Goal: Task Accomplishment & Management: Complete application form

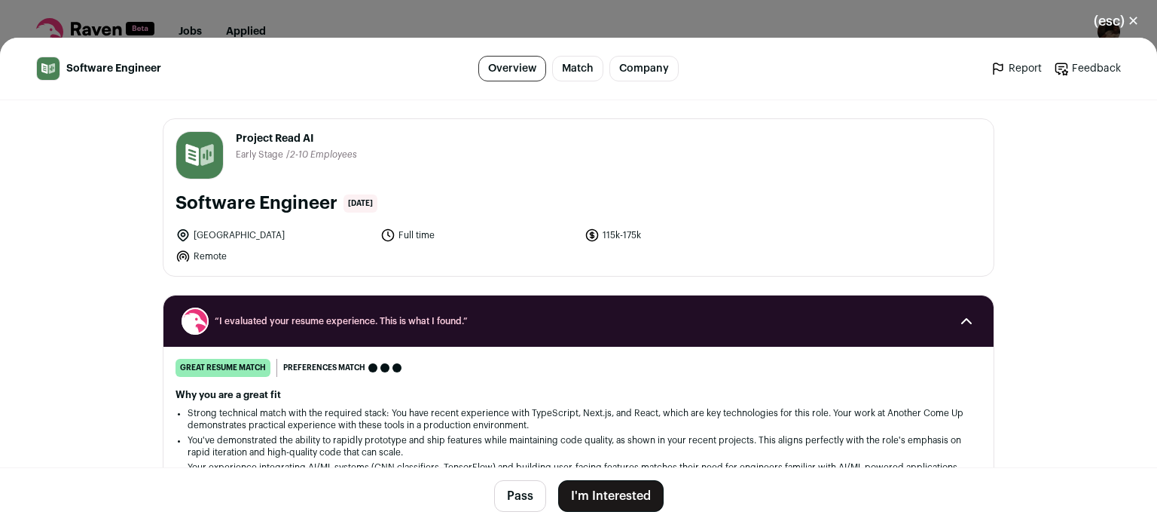
click at [604, 500] on button "I'm Interested" at bounding box center [610, 496] width 105 height 32
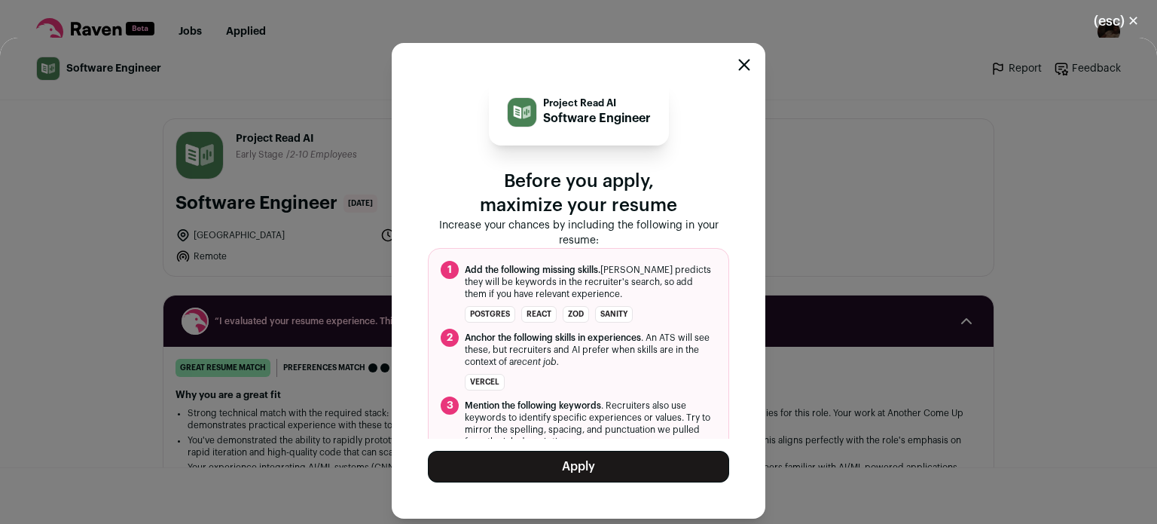
click at [593, 465] on button "Apply" at bounding box center [578, 467] width 301 height 32
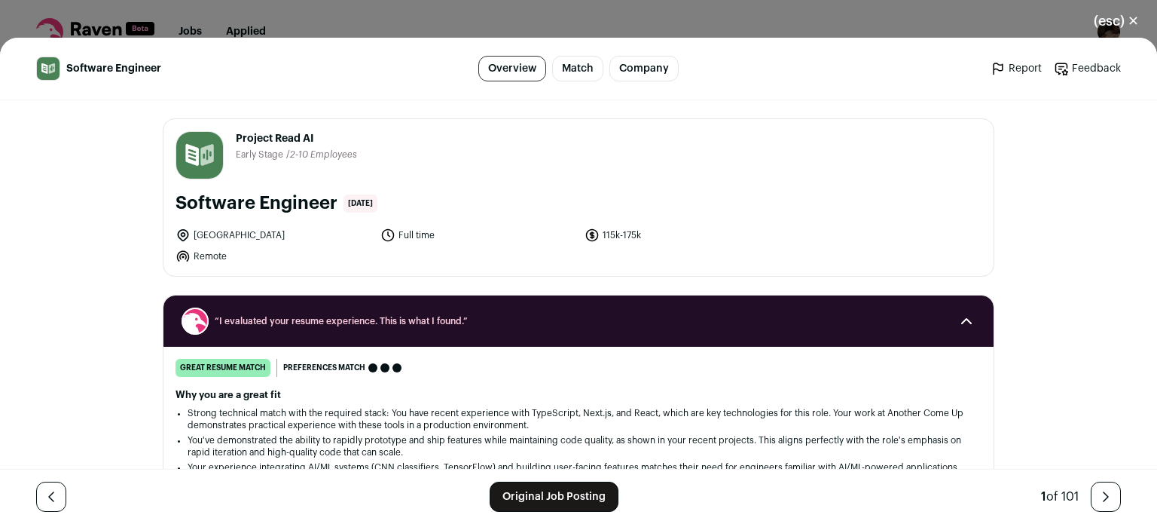
click at [510, 494] on link "Original Job Posting" at bounding box center [554, 497] width 129 height 30
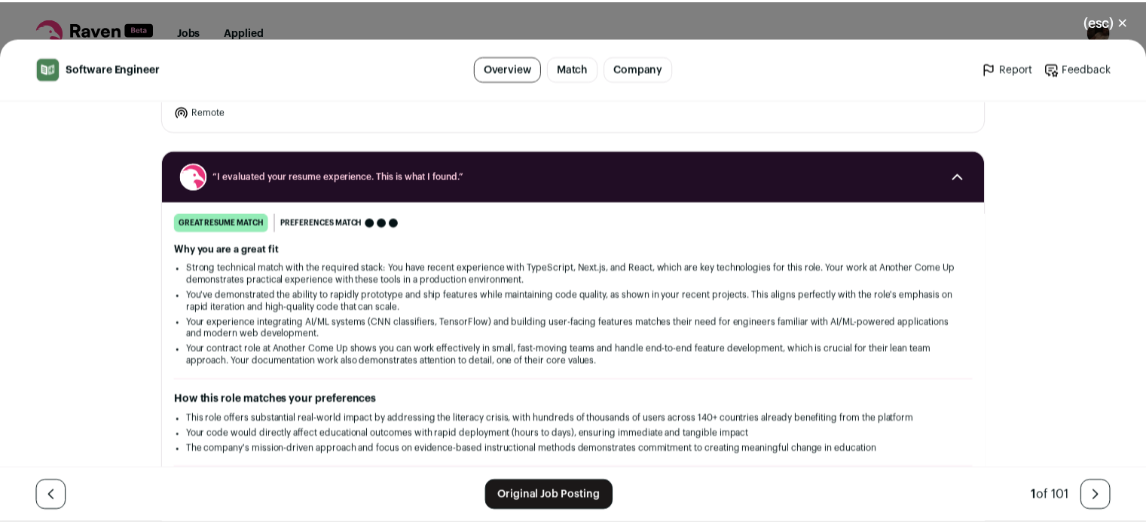
scroll to position [270, 0]
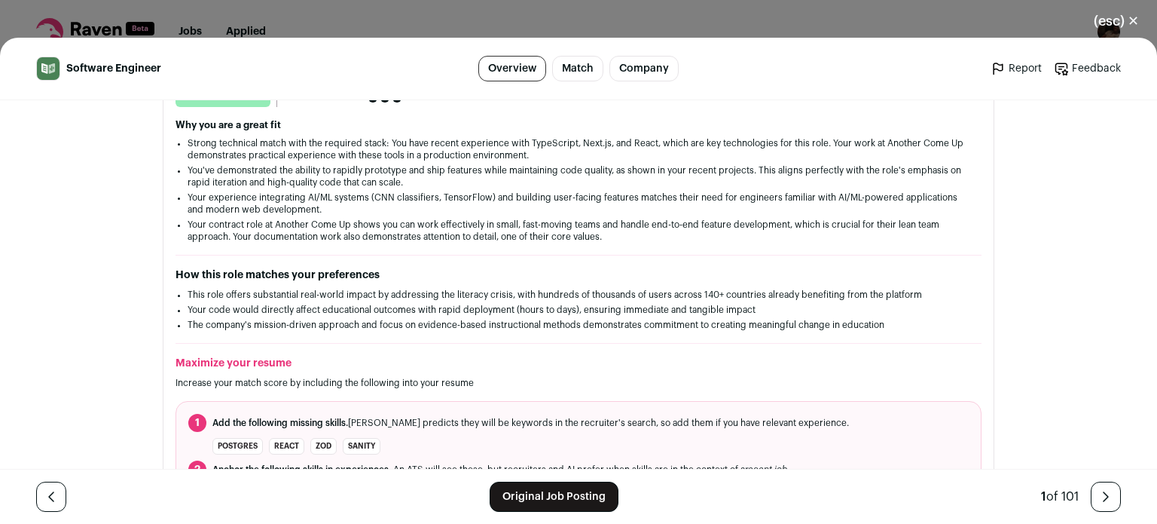
click at [1121, 20] on button "(esc) ✕" at bounding box center [1116, 21] width 81 height 33
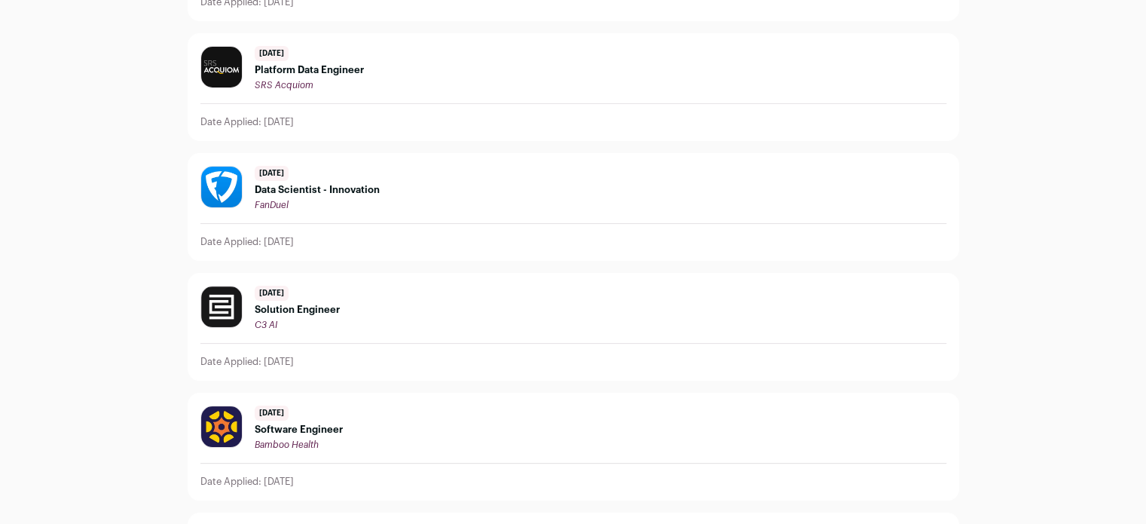
scroll to position [1795, 0]
